Goal: Task Accomplishment & Management: Use online tool/utility

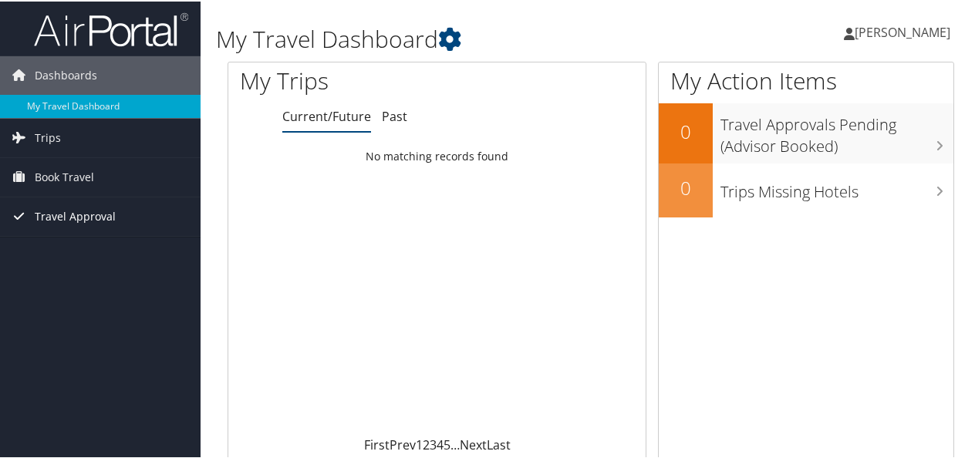
click at [73, 208] on span "Travel Approval" at bounding box center [75, 215] width 81 height 39
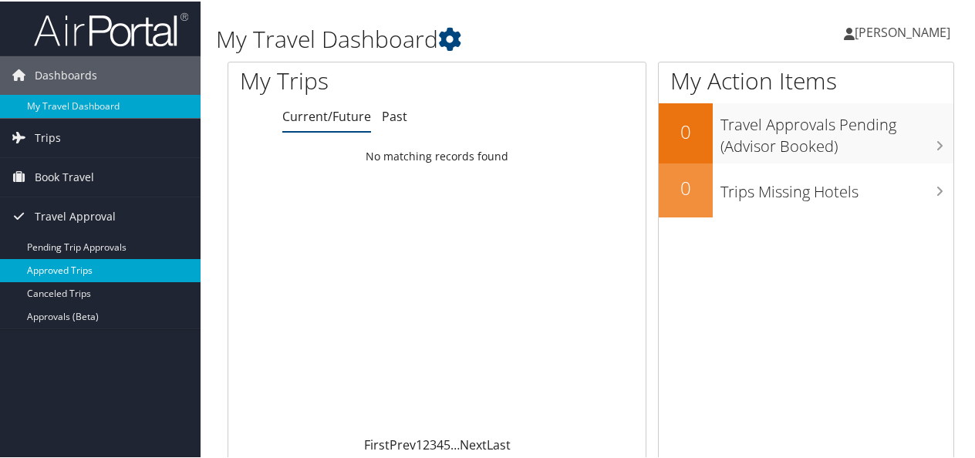
click at [82, 262] on link "Approved Trips" at bounding box center [100, 269] width 201 height 23
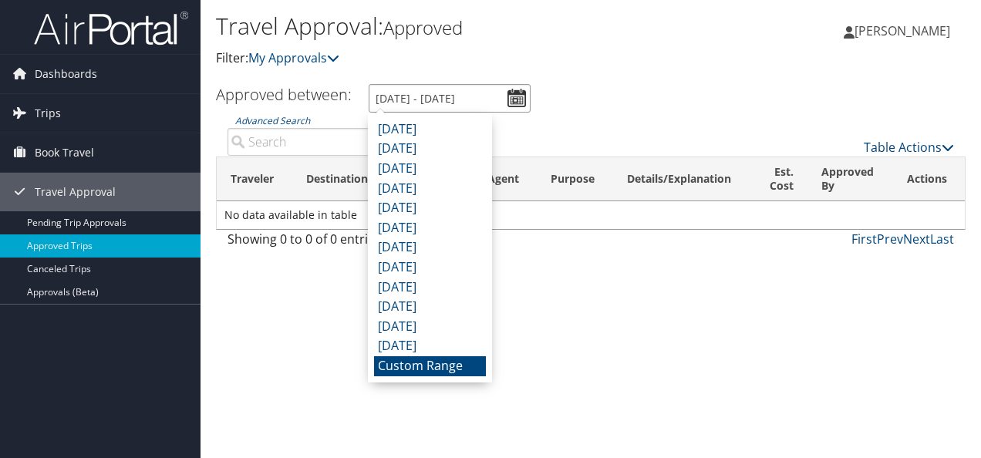
click at [514, 98] on input "9/1/2025 - 10/1/2025" at bounding box center [450, 98] width 162 height 29
drag, startPoint x: 628, startPoint y: 53, endPoint x: 562, endPoint y: 76, distance: 69.6
click at [630, 49] on p "Filter: My Approvals" at bounding box center [466, 59] width 500 height 20
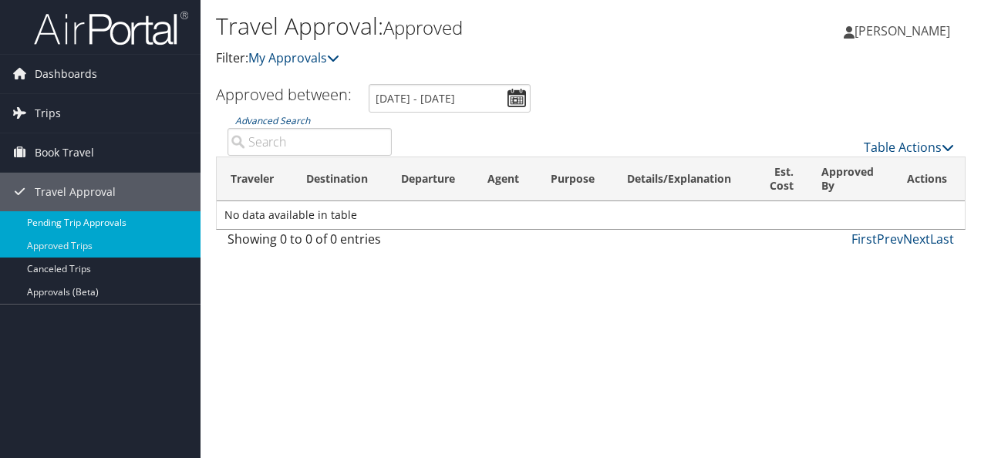
click at [76, 216] on link "Pending Trip Approvals" at bounding box center [100, 222] width 201 height 23
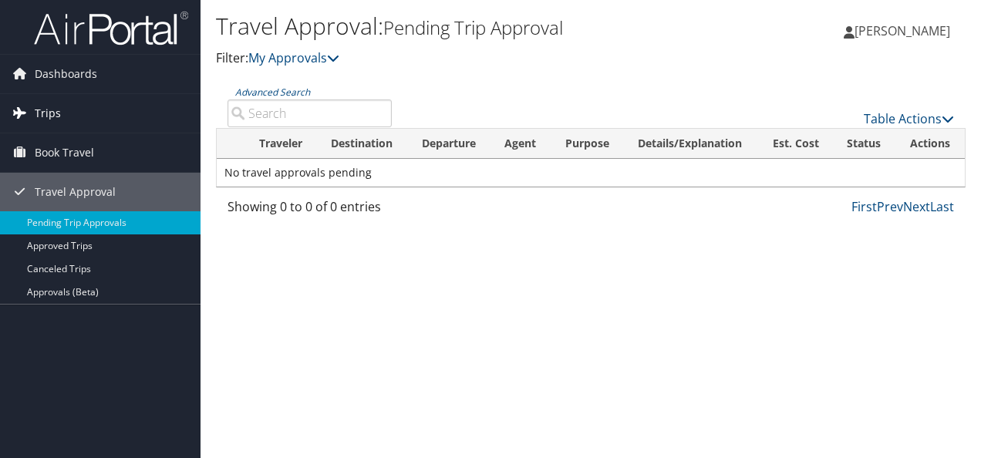
click at [53, 106] on span "Trips" at bounding box center [48, 113] width 26 height 39
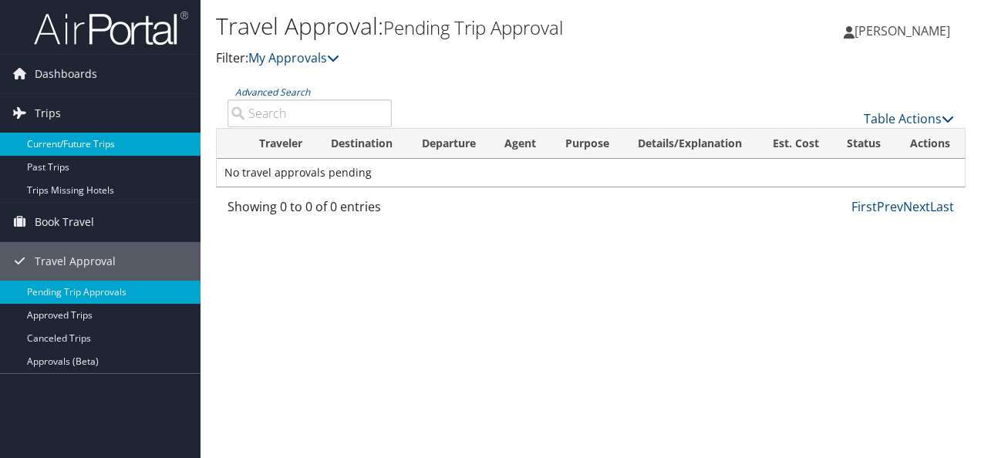
click at [62, 140] on link "Current/Future Trips" at bounding box center [100, 144] width 201 height 23
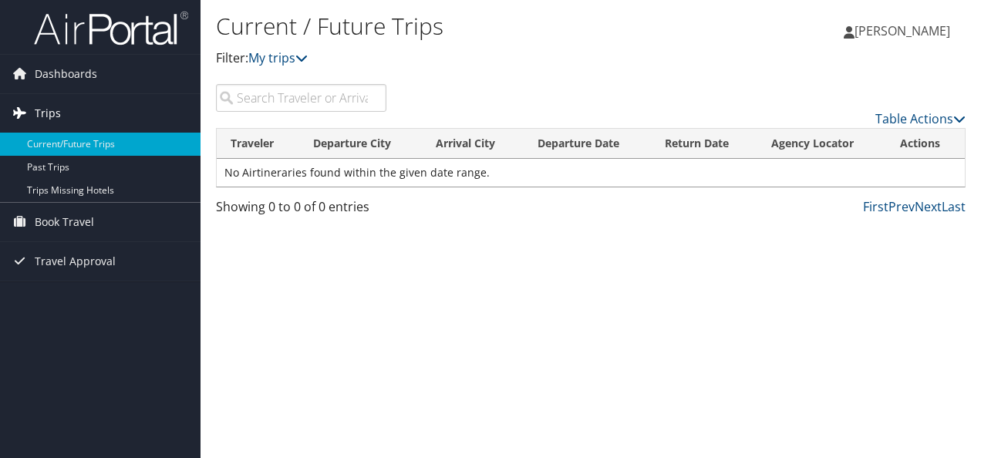
click at [56, 108] on span "Trips" at bounding box center [48, 113] width 26 height 39
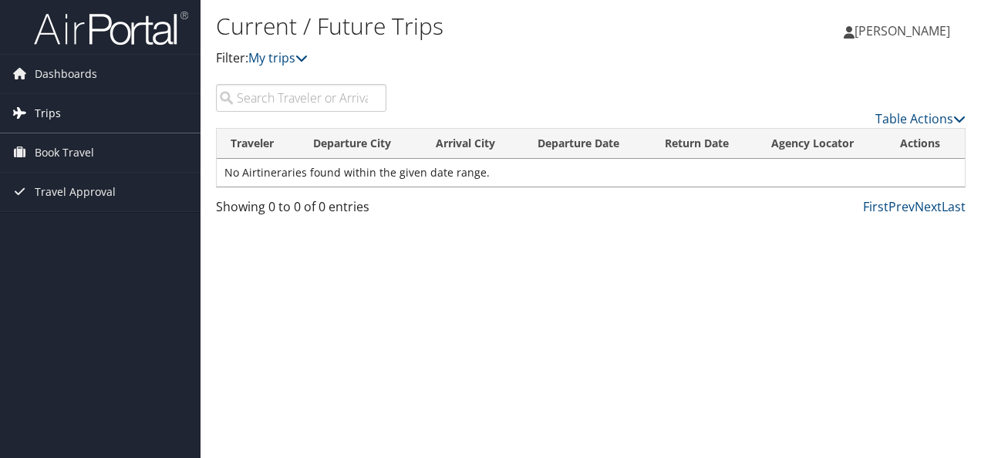
click at [43, 110] on span "Trips" at bounding box center [48, 113] width 26 height 39
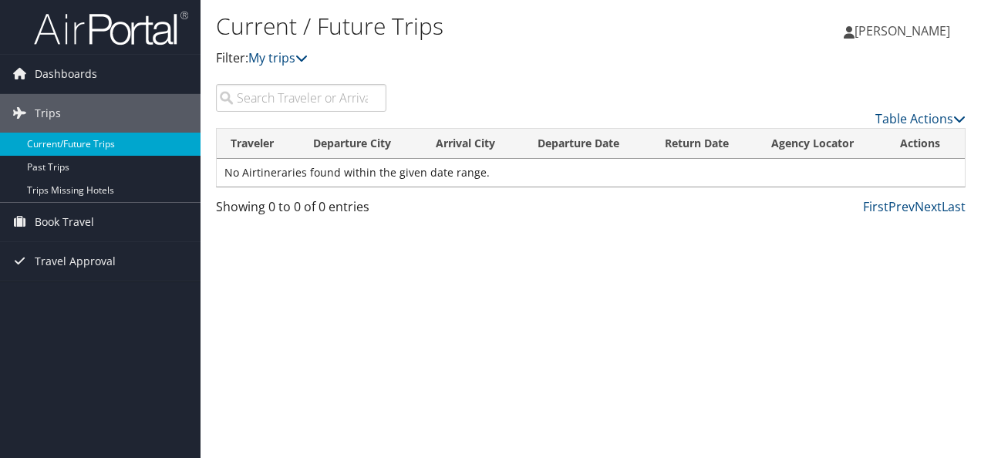
click at [56, 135] on link "Current/Future Trips" at bounding box center [100, 144] width 201 height 23
click at [924, 202] on link "Next" at bounding box center [928, 206] width 27 height 17
click at [954, 113] on icon at bounding box center [960, 119] width 12 height 12
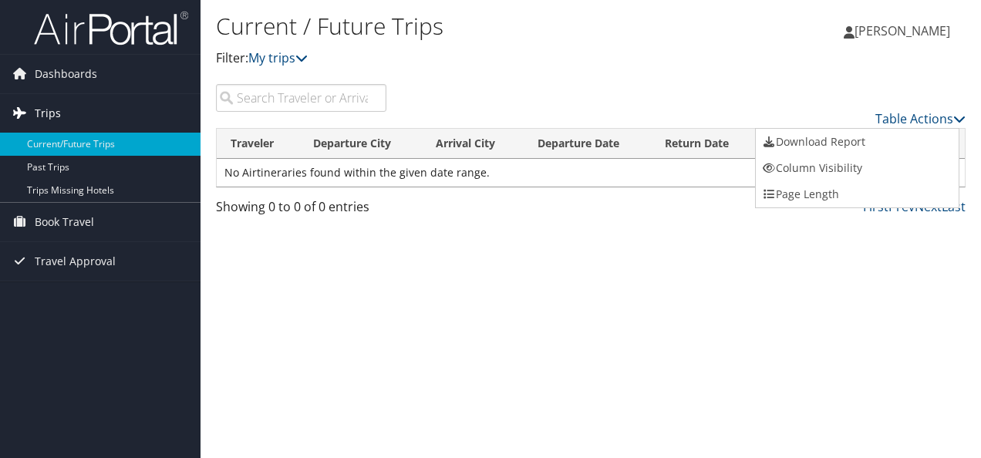
click at [42, 112] on span "Trips" at bounding box center [48, 113] width 26 height 39
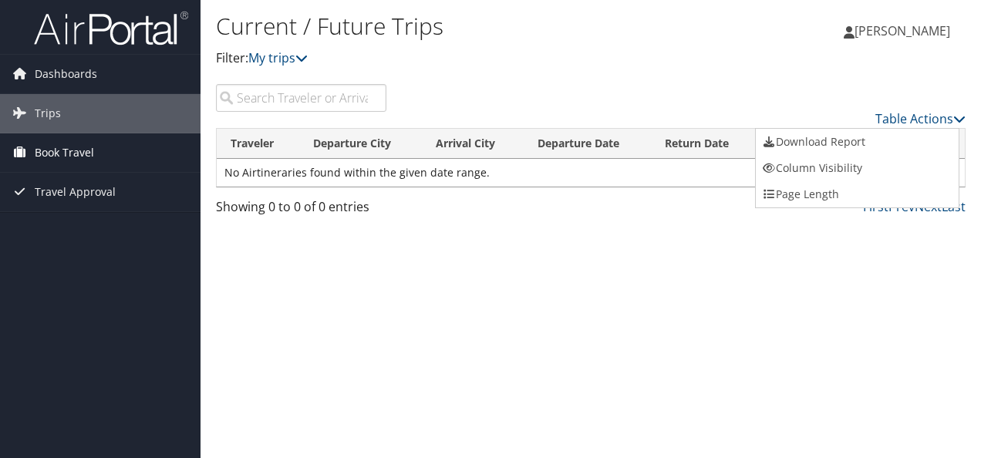
click at [66, 149] on span "Book Travel" at bounding box center [64, 152] width 59 height 39
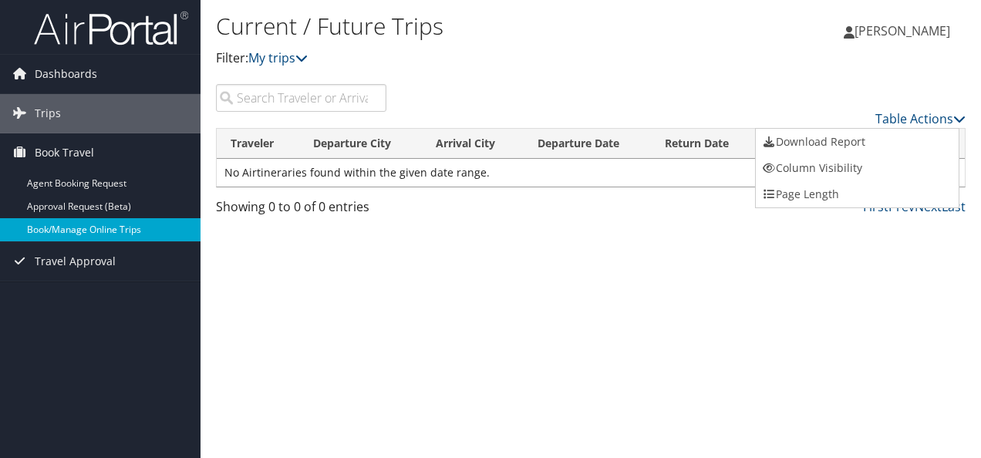
click at [66, 225] on link "Book/Manage Online Trips" at bounding box center [100, 229] width 201 height 23
